Goal: Information Seeking & Learning: Learn about a topic

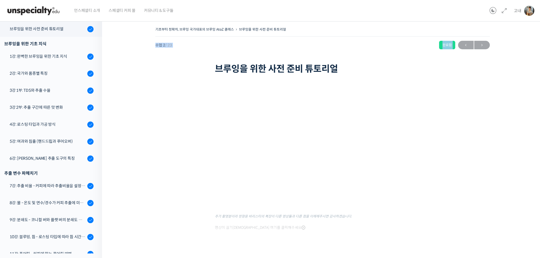
drag, startPoint x: 104, startPoint y: 66, endPoint x: 104, endPoint y: 47, distance: 18.7
click at [106, 46] on div "기초부터 정확히, 브루잉 국가대표의 브루잉 AtoZ 클래스 브루잉을 위한 사전 준비 튜토리얼 완료함 수업 2 / 23 완료함 ← 이전 다음 →…" at bounding box center [322, 143] width 441 height 253
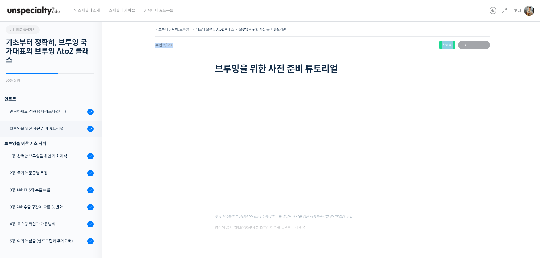
click at [43, 14] on img at bounding box center [34, 10] width 56 height 17
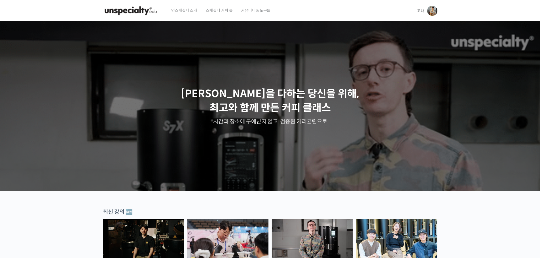
click at [435, 9] on img at bounding box center [432, 11] width 10 height 10
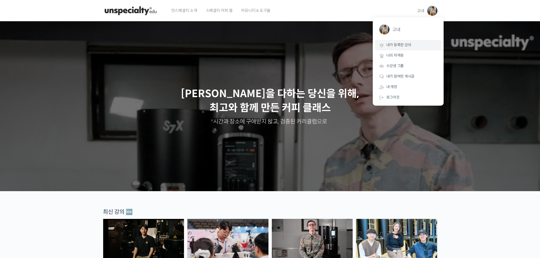
click at [407, 47] on span "내가 등록한 강의" at bounding box center [399, 45] width 25 height 5
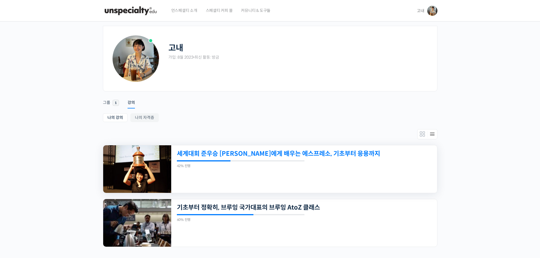
click at [223, 156] on link "세계대회 준우승 [PERSON_NAME]에게 배우는 에스프레소, 기초부터 응용까지" at bounding box center [279, 154] width 204 height 8
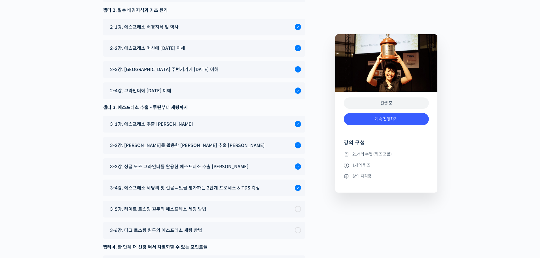
scroll to position [2342, 0]
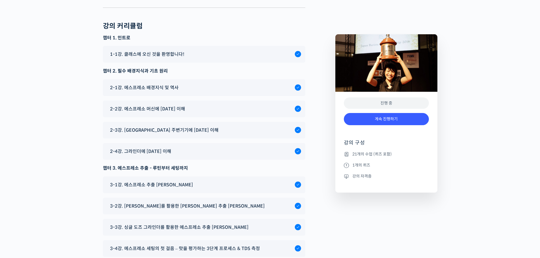
click at [176, 105] on span "2-2강. 에스프레소 머신에 [DATE] 이해" at bounding box center [147, 109] width 75 height 8
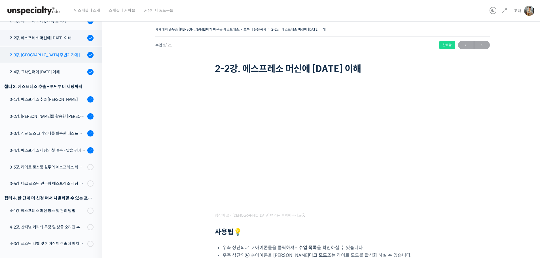
click at [50, 51] on link "2-3강. [GEOGRAPHIC_DATA] 주변기기에 [DATE] 이해" at bounding box center [49, 54] width 105 height 15
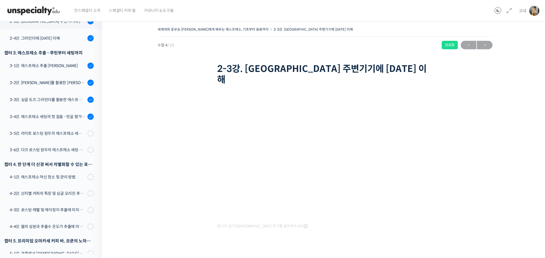
scroll to position [160, 0]
